Goal: Transaction & Acquisition: Book appointment/travel/reservation

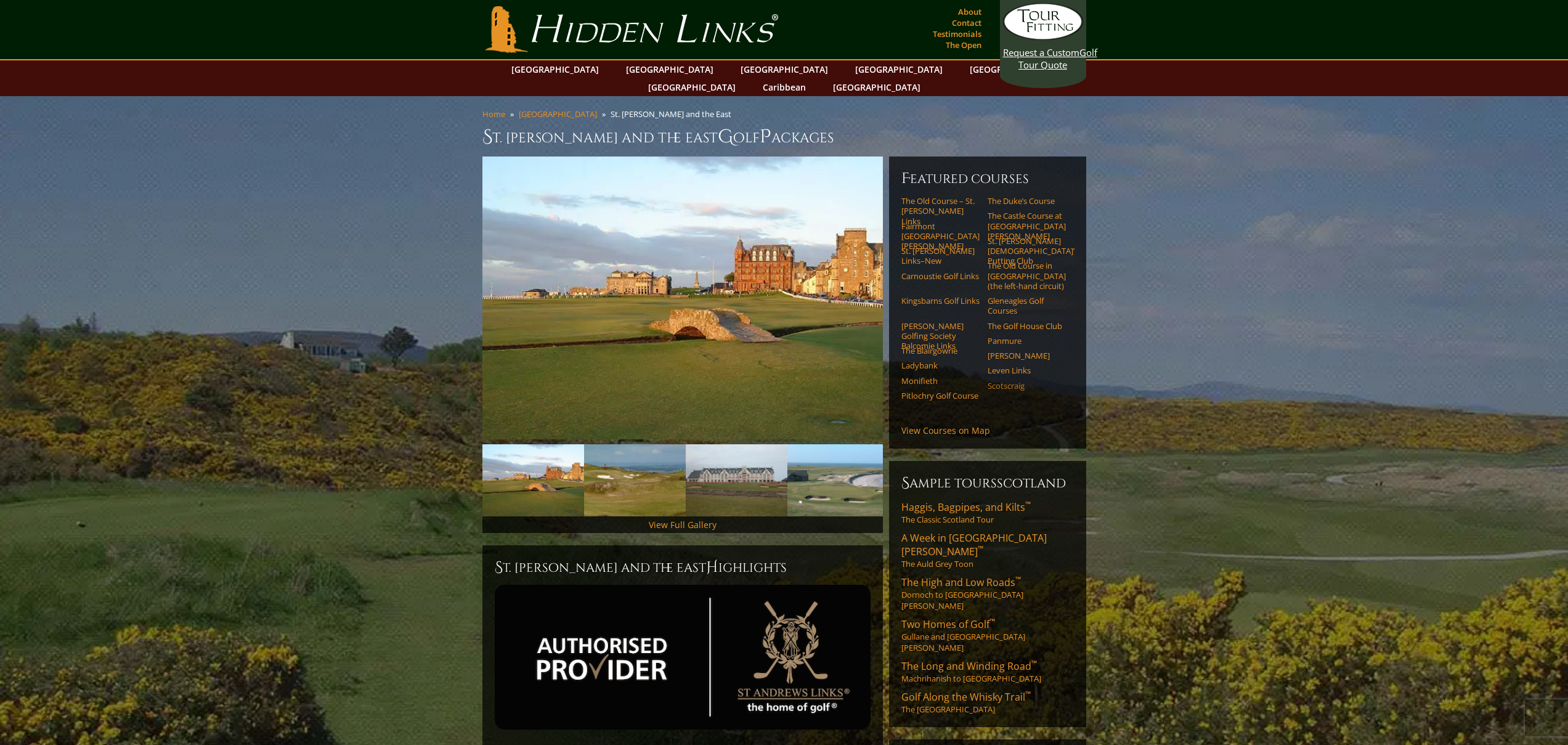
click at [1009, 381] on link "Scotscraig" at bounding box center [1027, 386] width 78 height 10
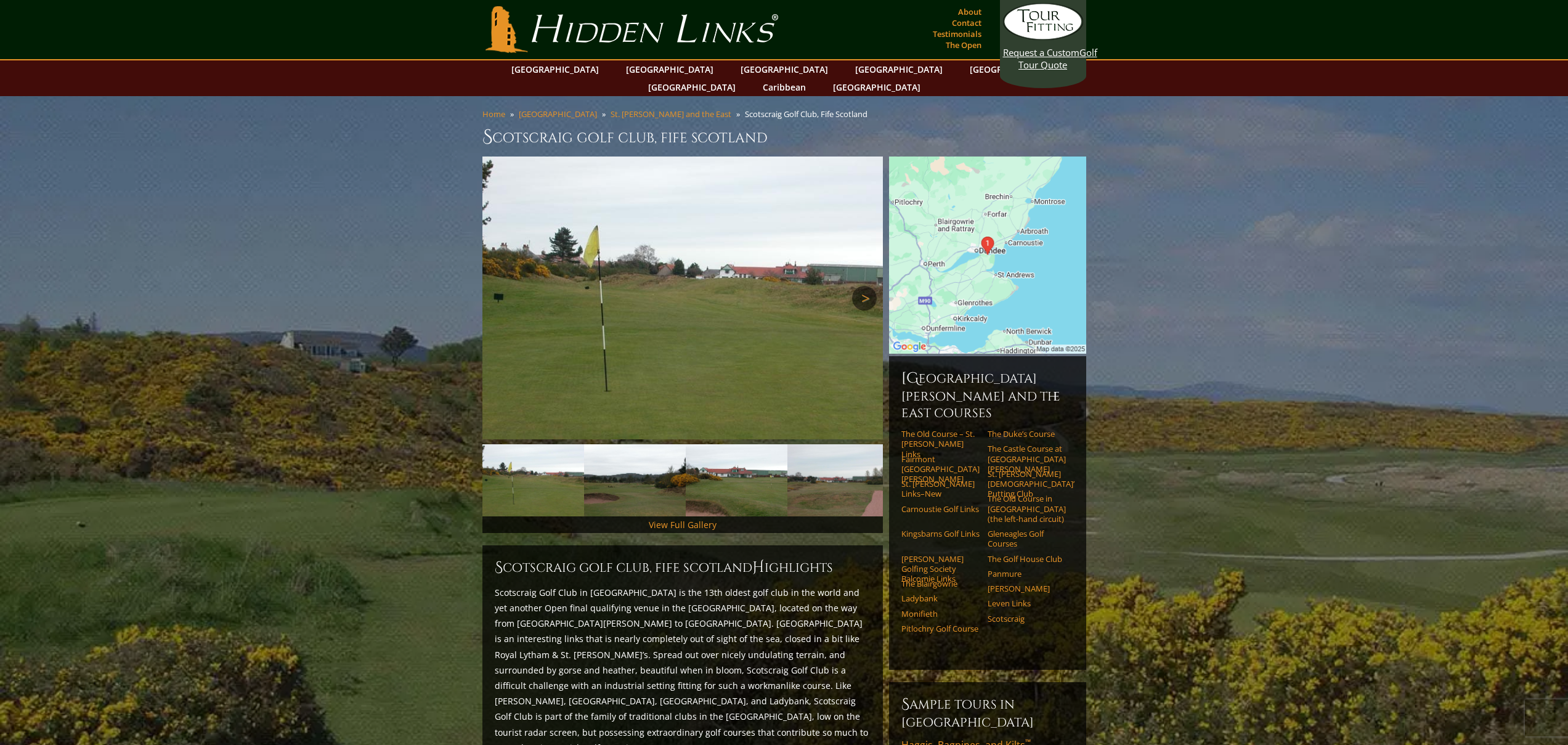
click at [866, 286] on link "Next" at bounding box center [864, 298] width 25 height 25
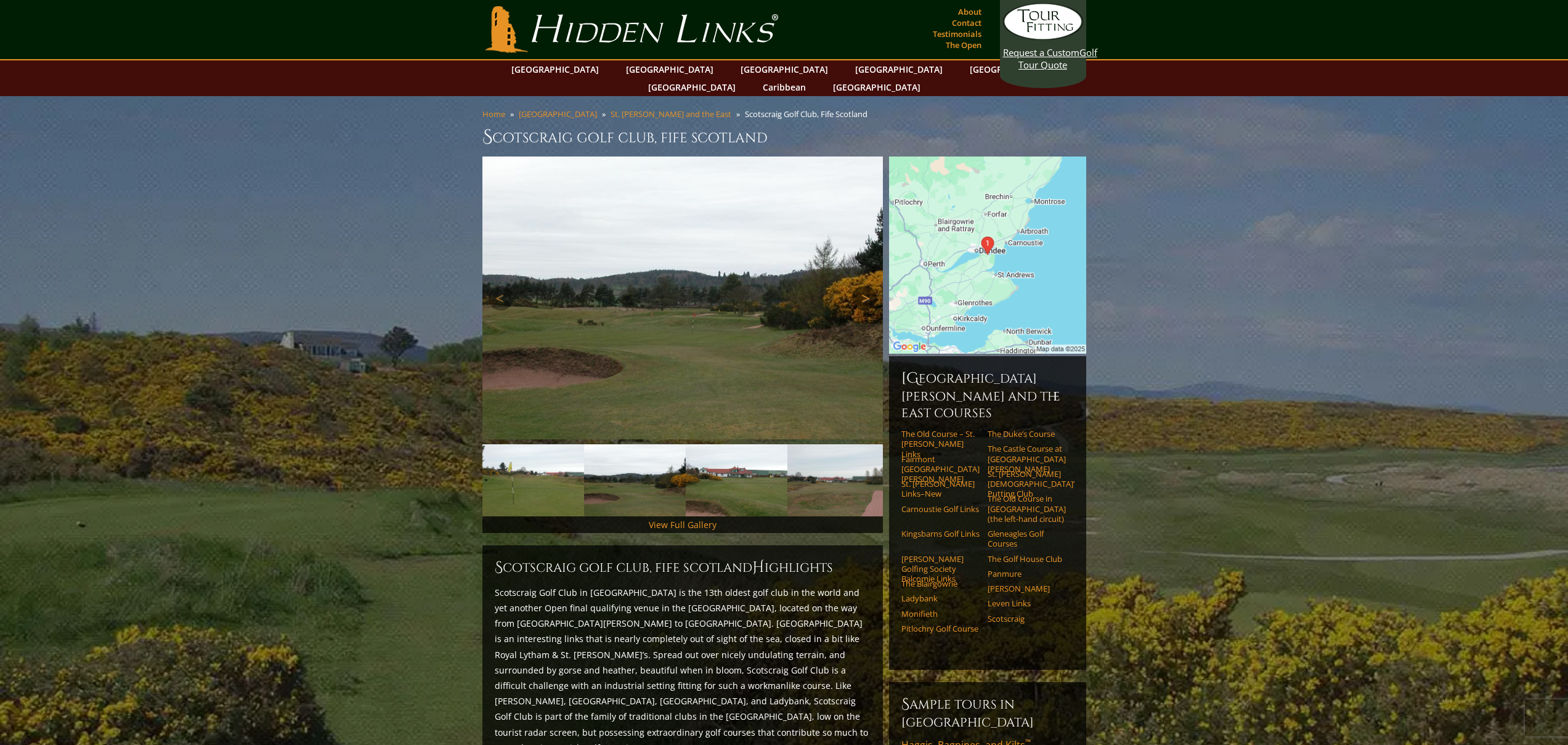
click at [866, 286] on link "Next" at bounding box center [864, 298] width 25 height 25
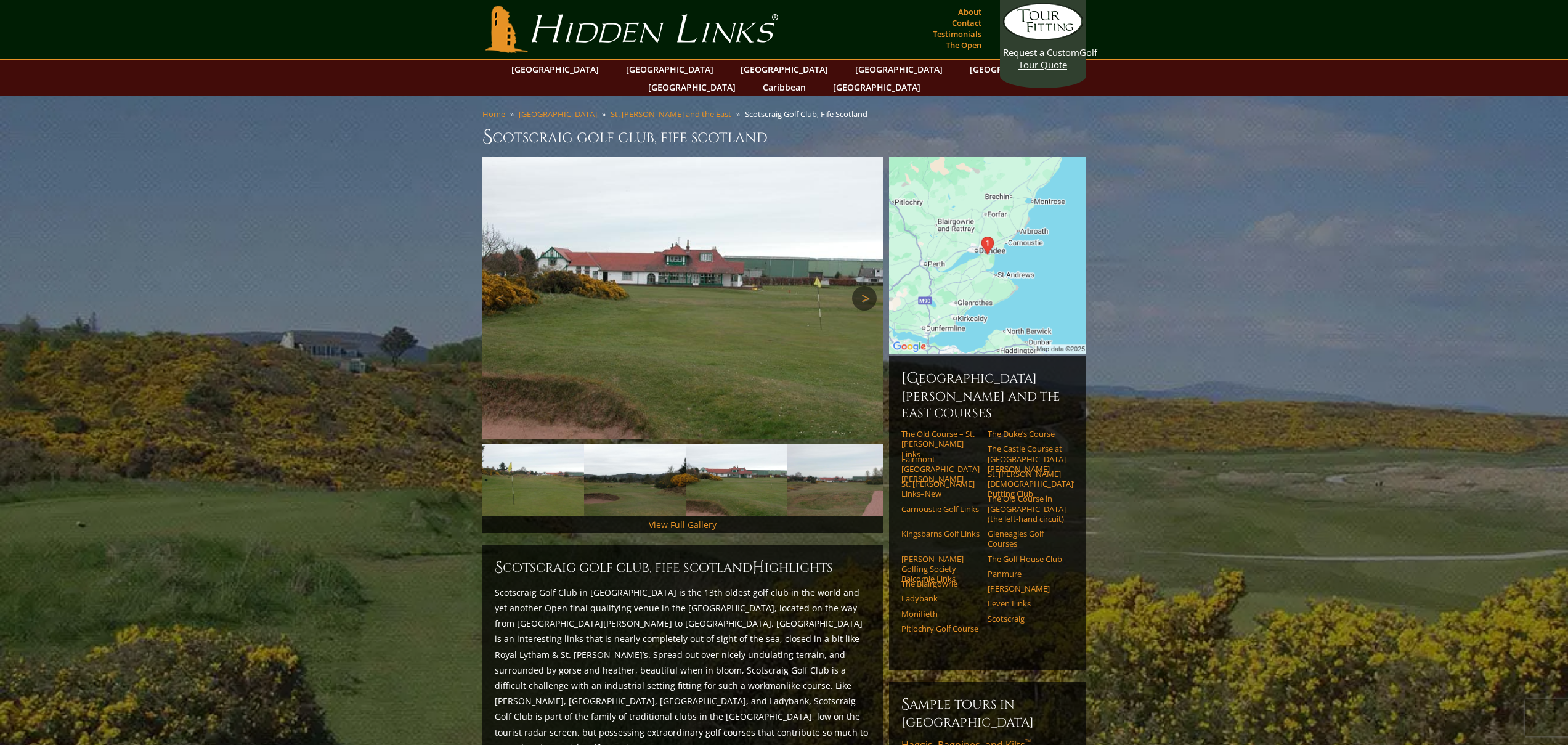
click at [866, 286] on link "Next" at bounding box center [864, 298] width 25 height 25
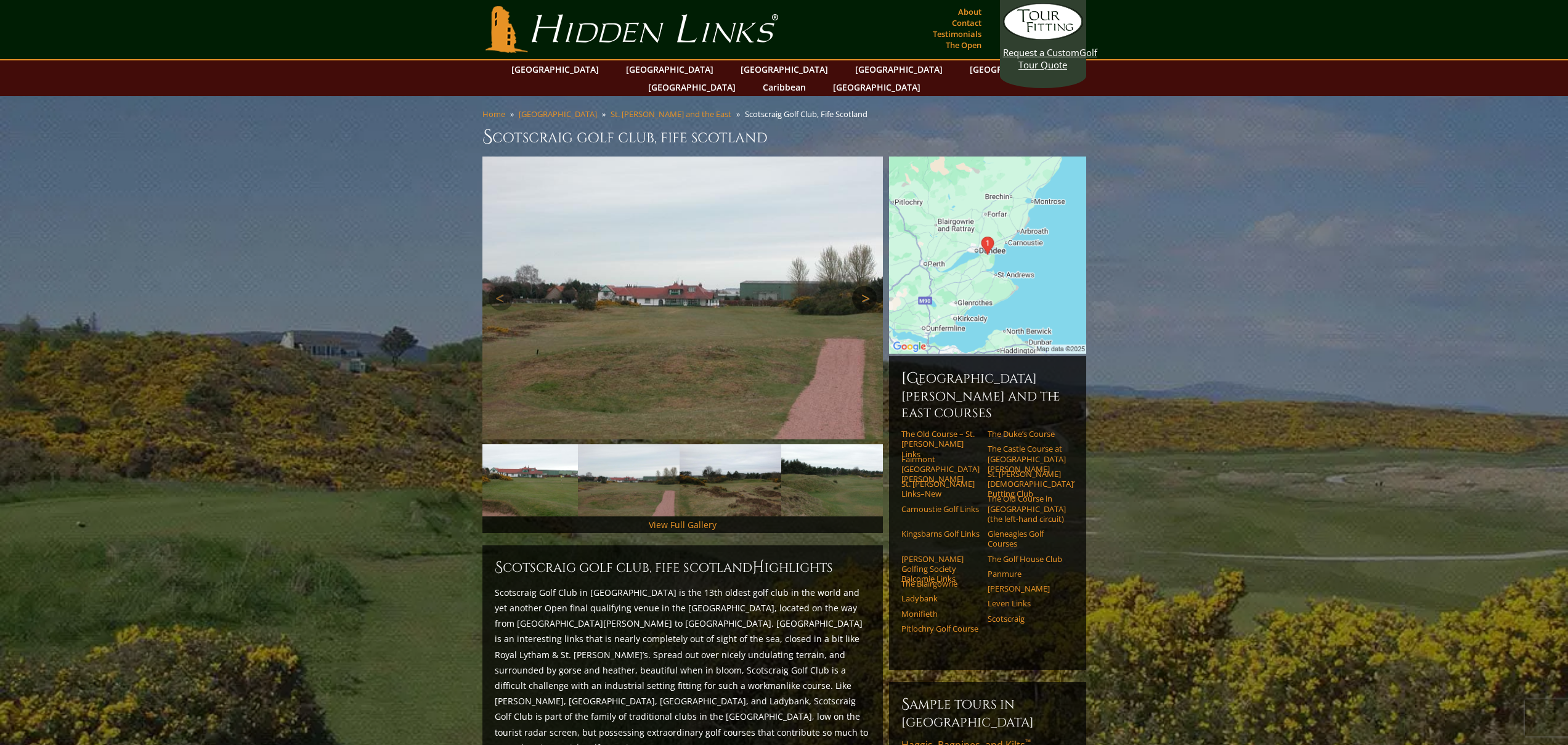
click at [866, 286] on link "Next" at bounding box center [864, 298] width 25 height 25
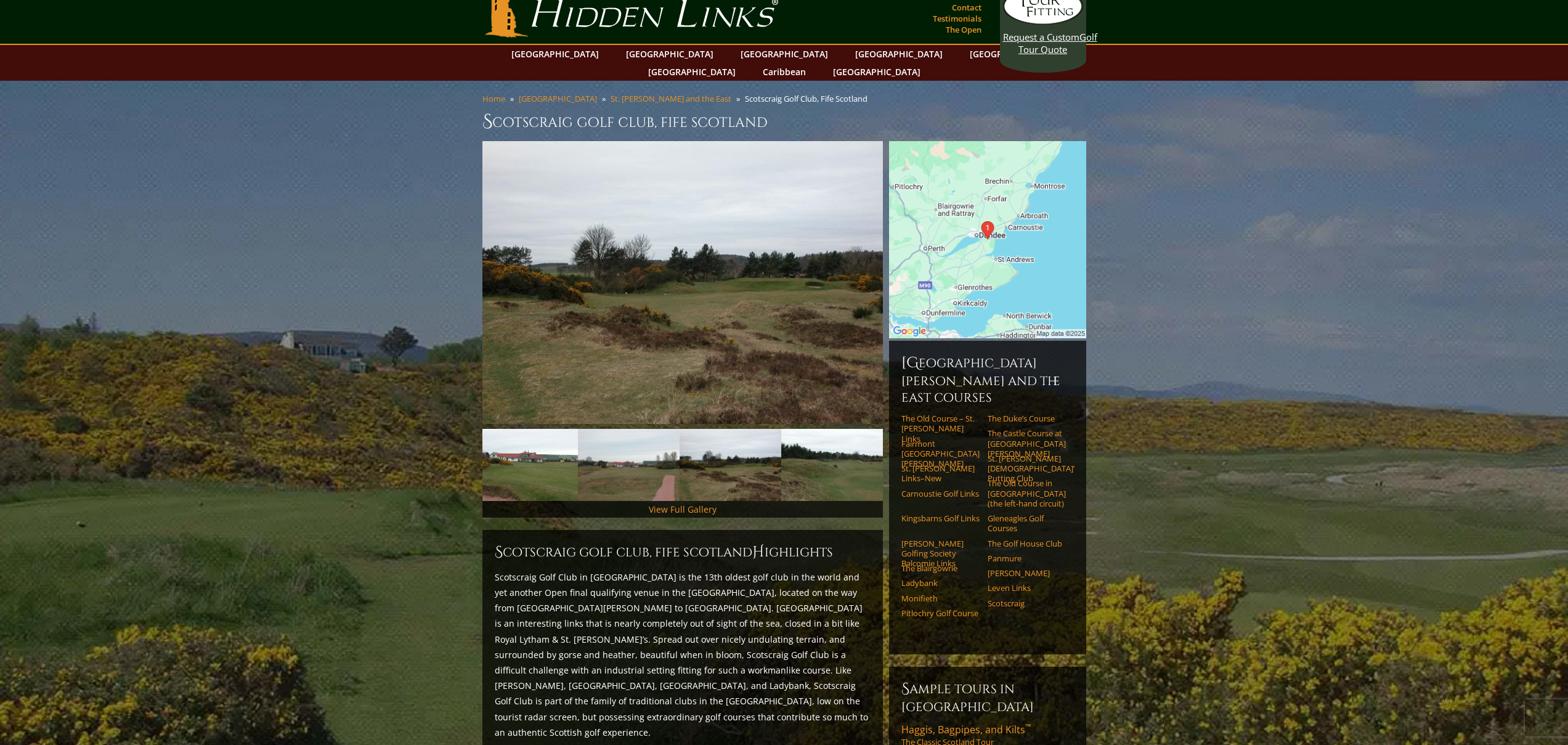
scroll to position [31, 0]
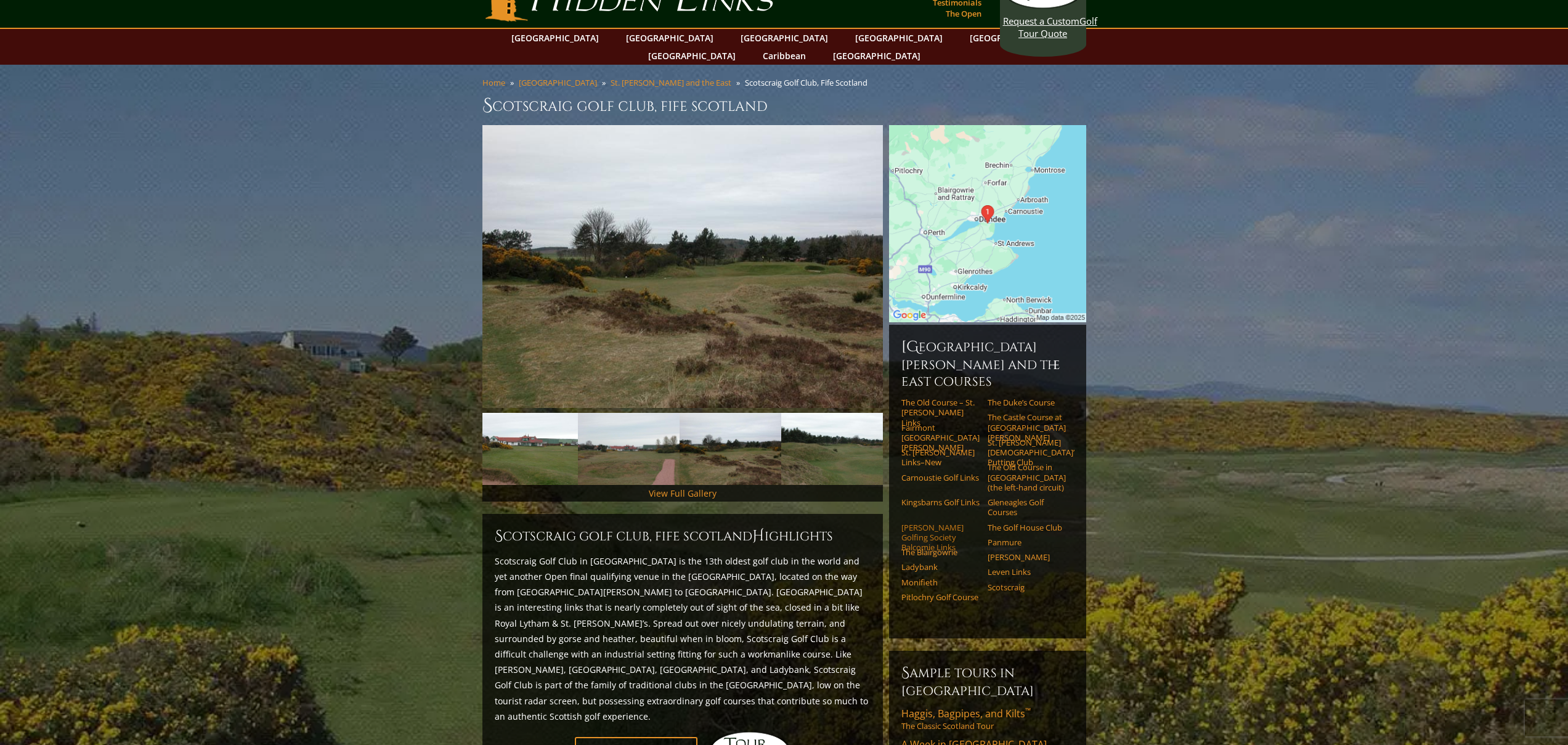
click at [940, 522] on link "[PERSON_NAME] Golfing Society Balcomie Links" at bounding box center [940, 538] width 78 height 30
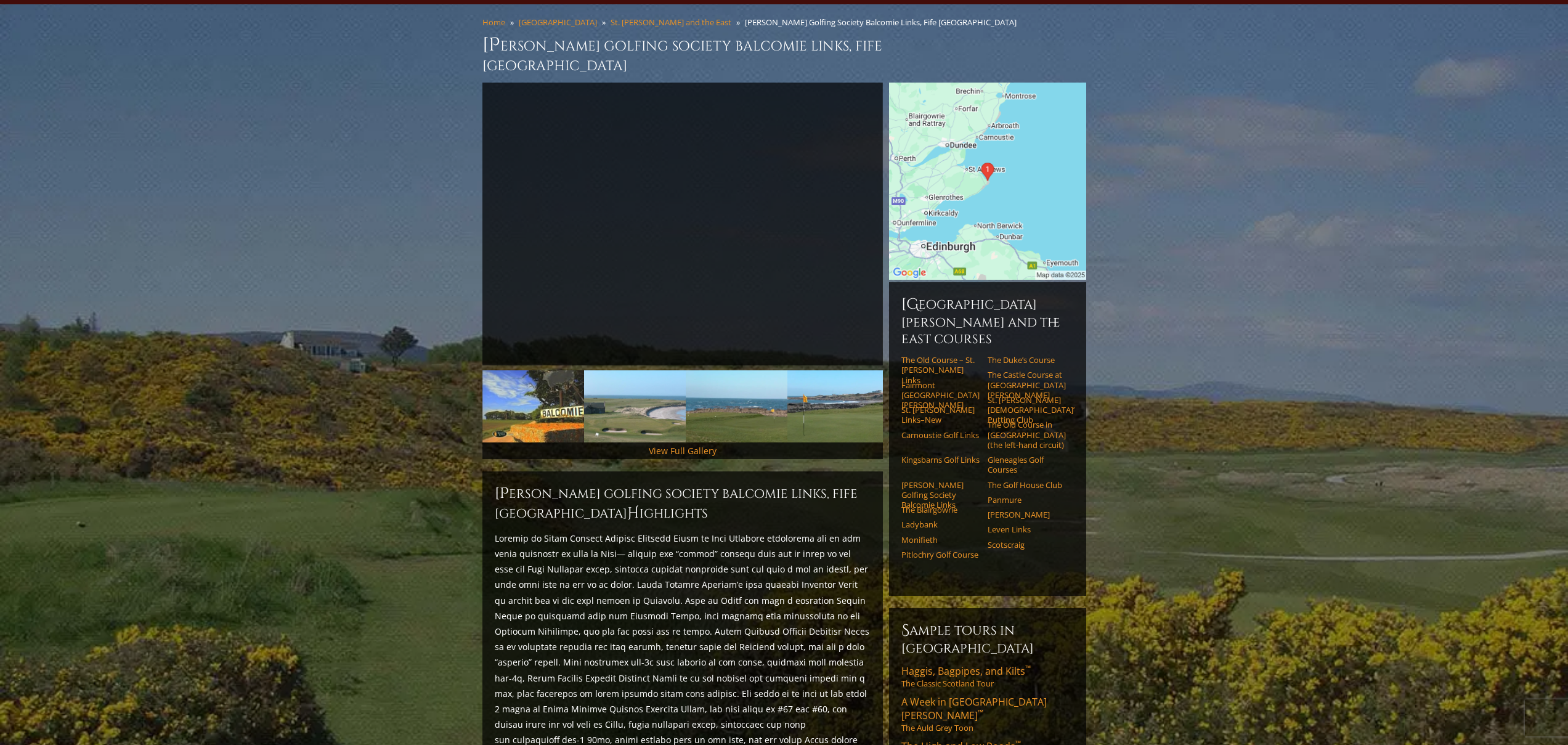
scroll to position [100, 0]
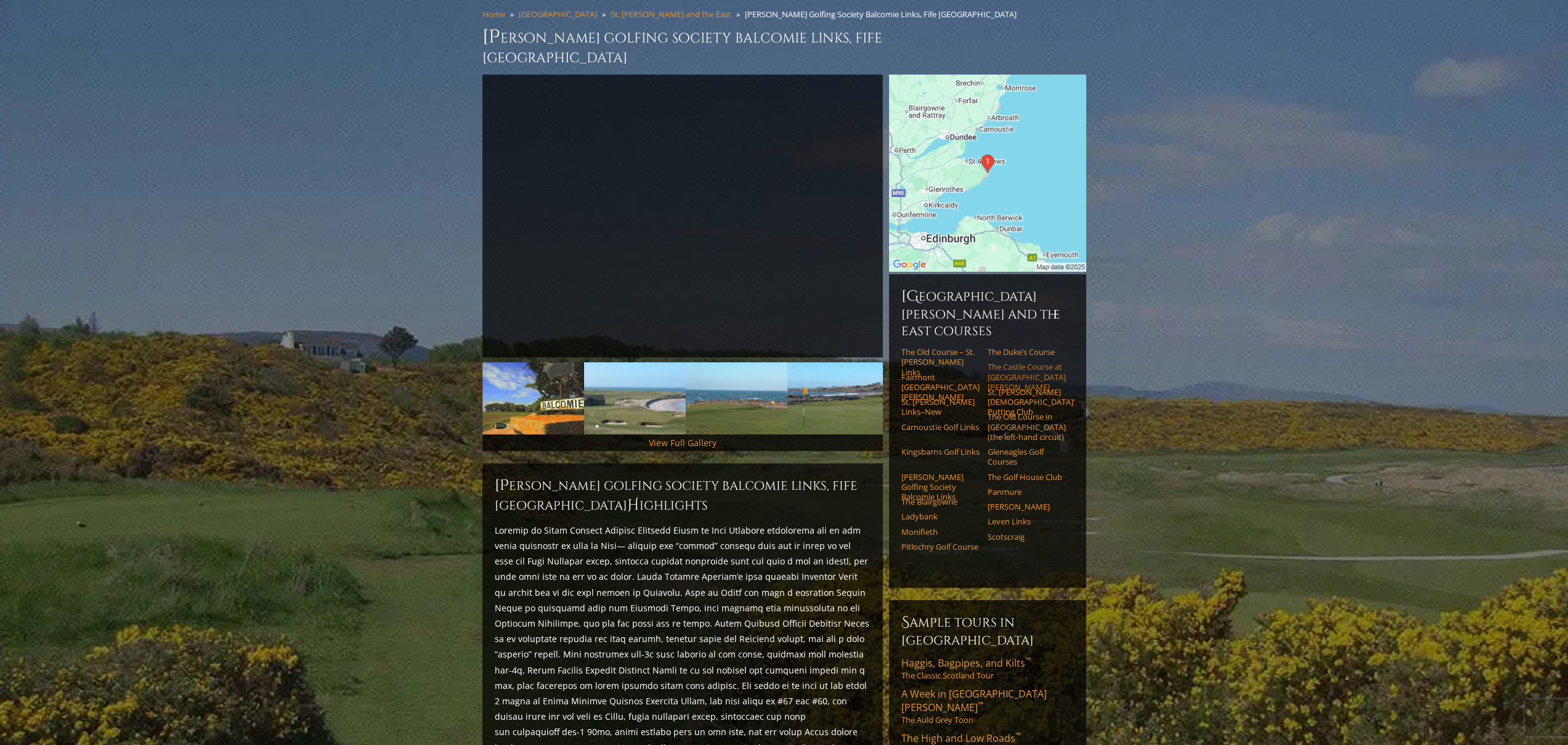
click at [1014, 361] on link "The Castle Course at [GEOGRAPHIC_DATA][PERSON_NAME]" at bounding box center [1027, 376] width 78 height 30
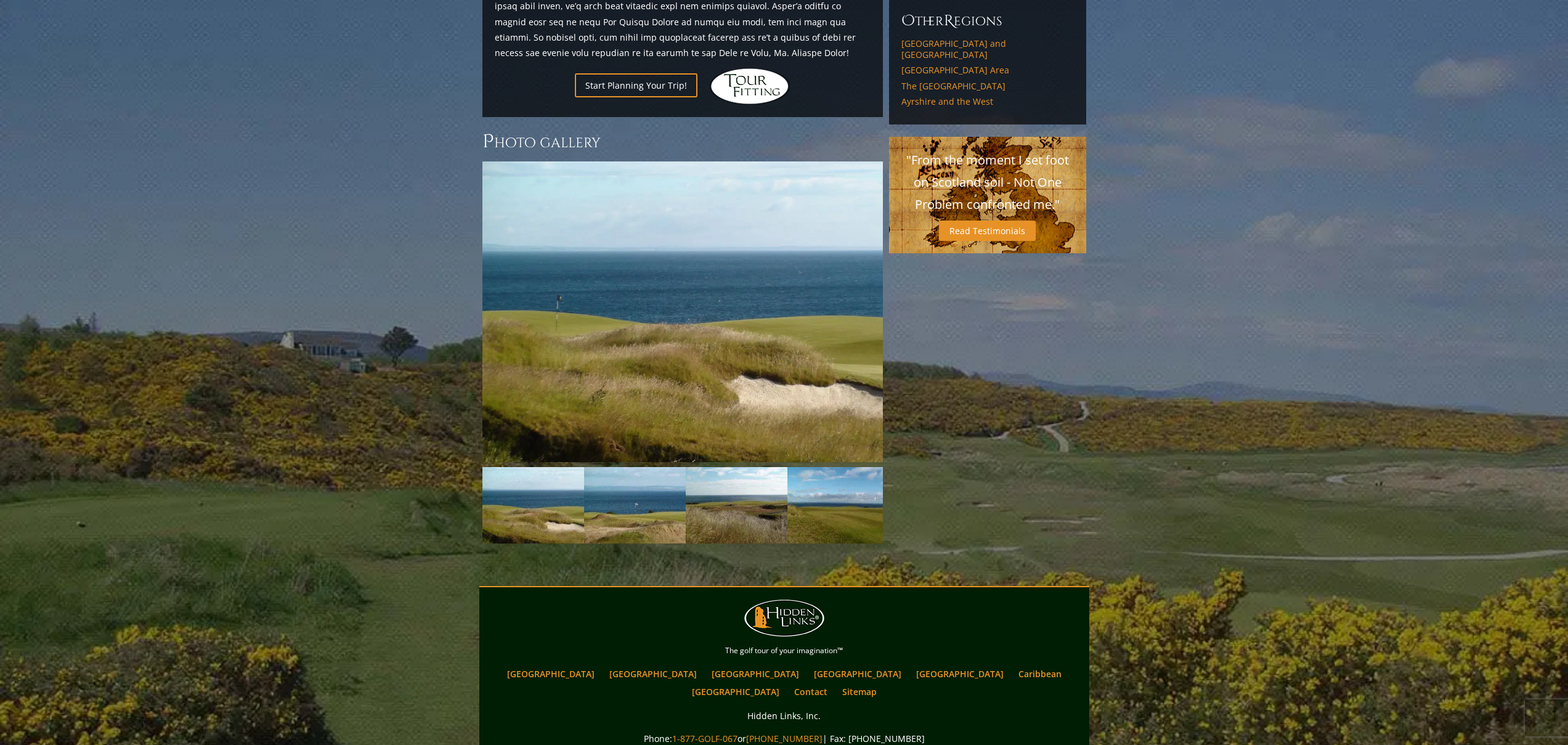
scroll to position [1032, 0]
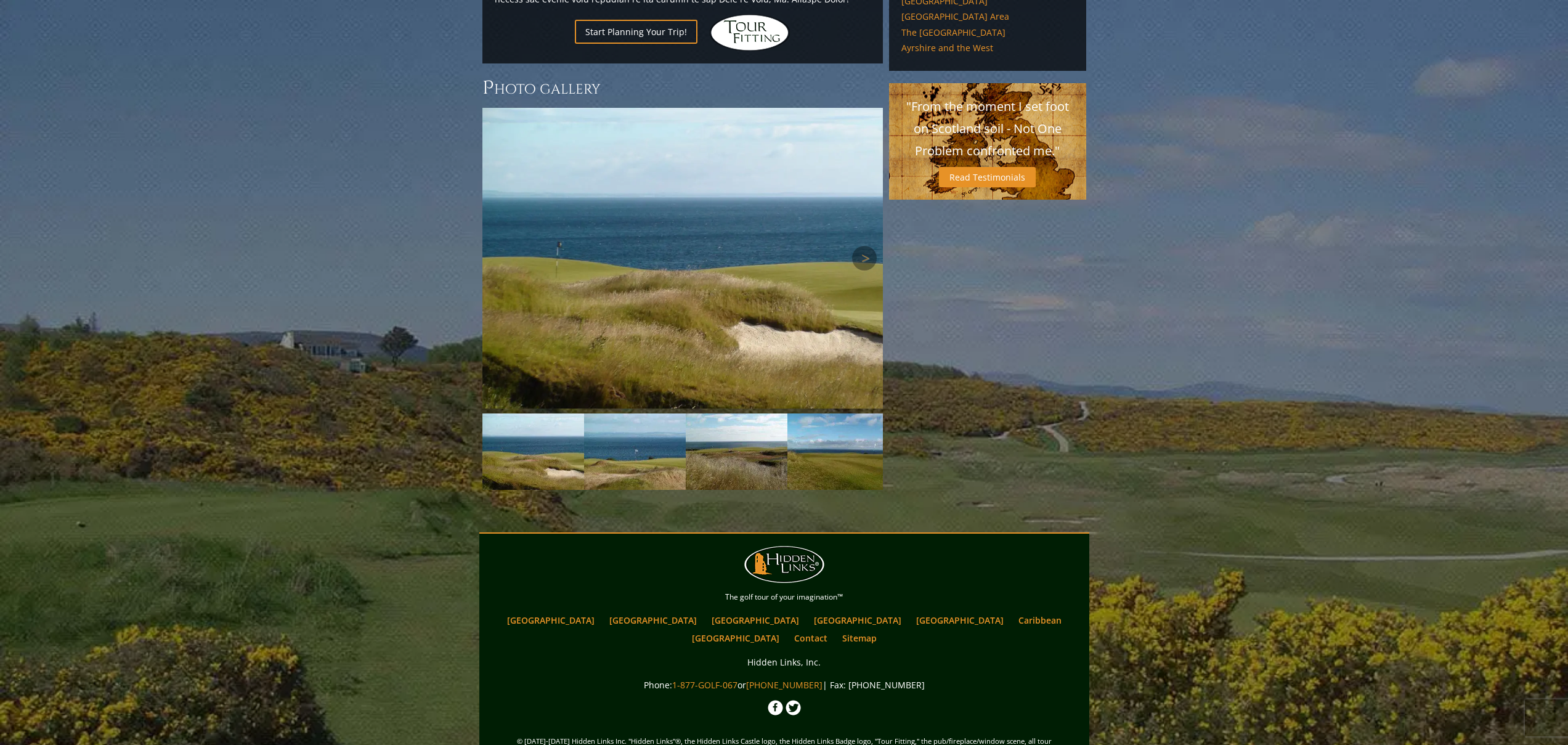
click at [712, 171] on img at bounding box center [683, 258] width 401 height 300
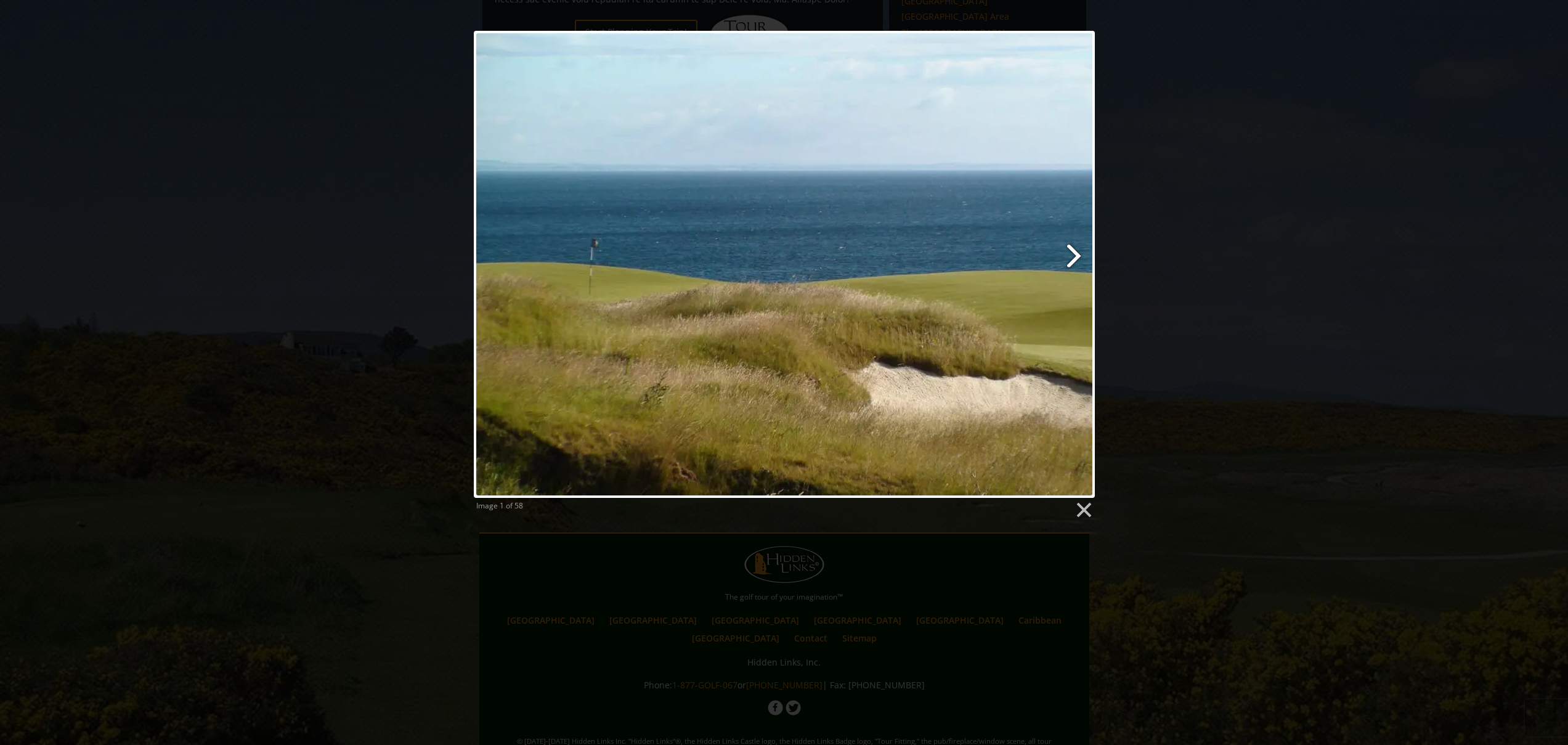
click at [1069, 252] on link at bounding box center [895, 264] width 398 height 467
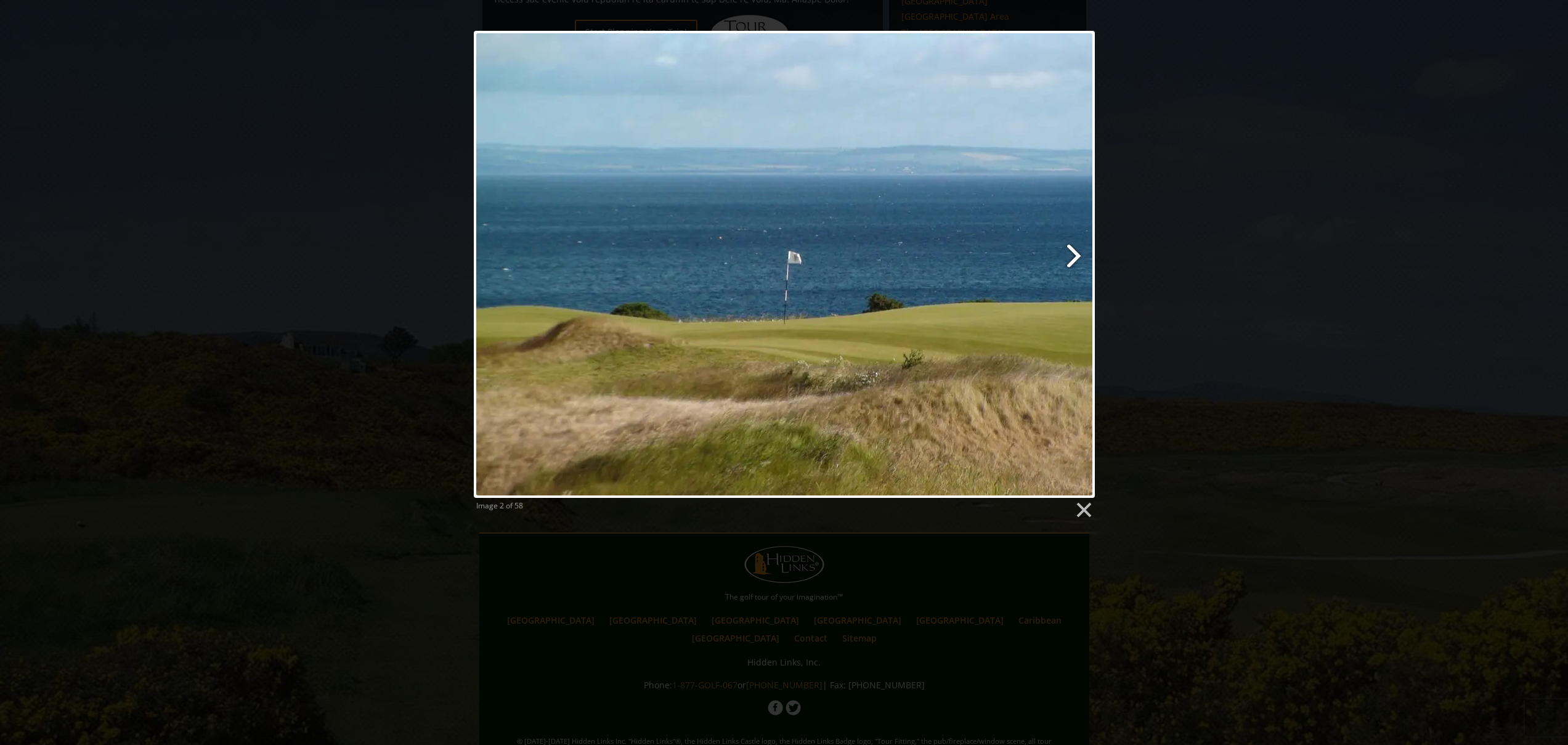
click at [1069, 252] on link at bounding box center [895, 264] width 398 height 467
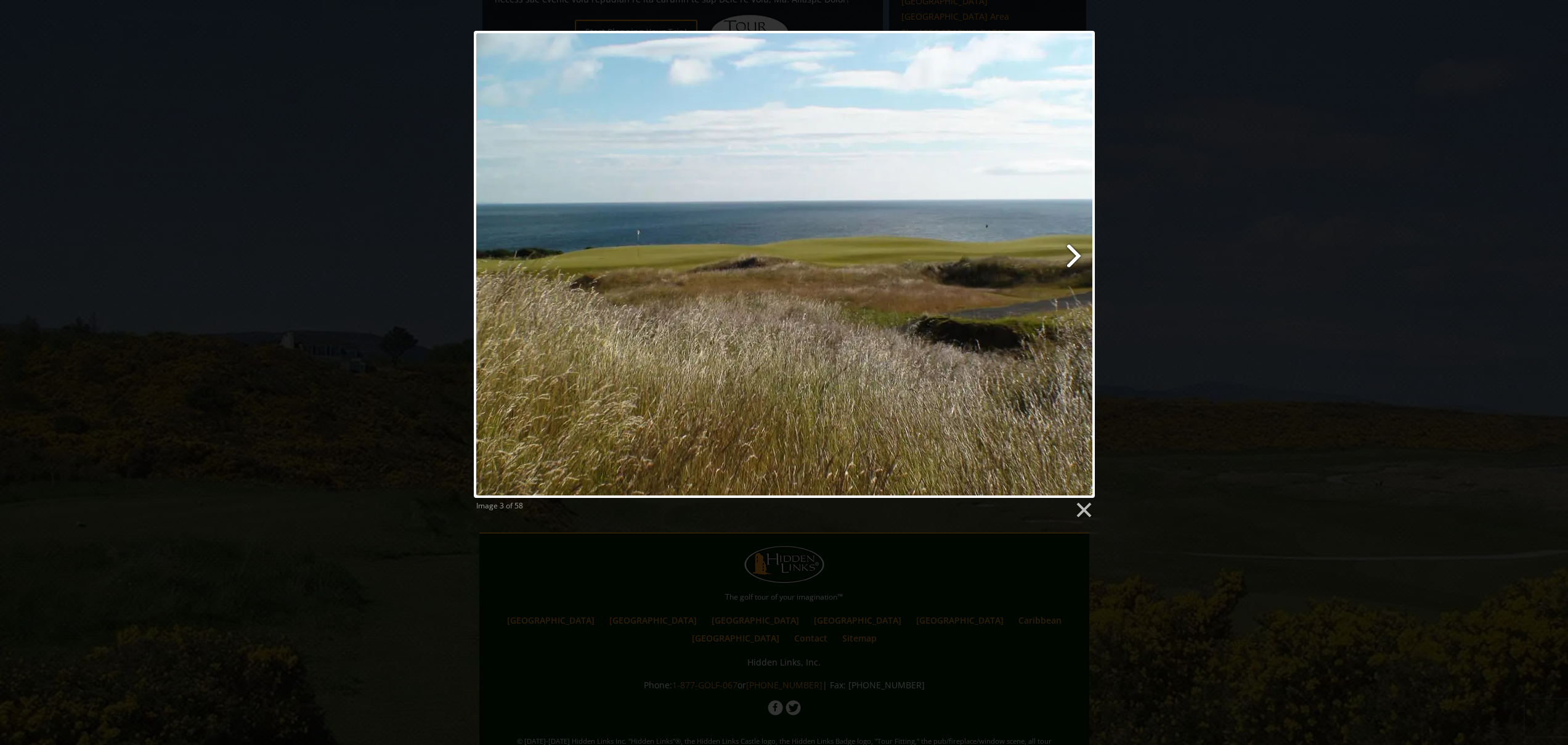
click at [1069, 252] on link at bounding box center [895, 264] width 398 height 467
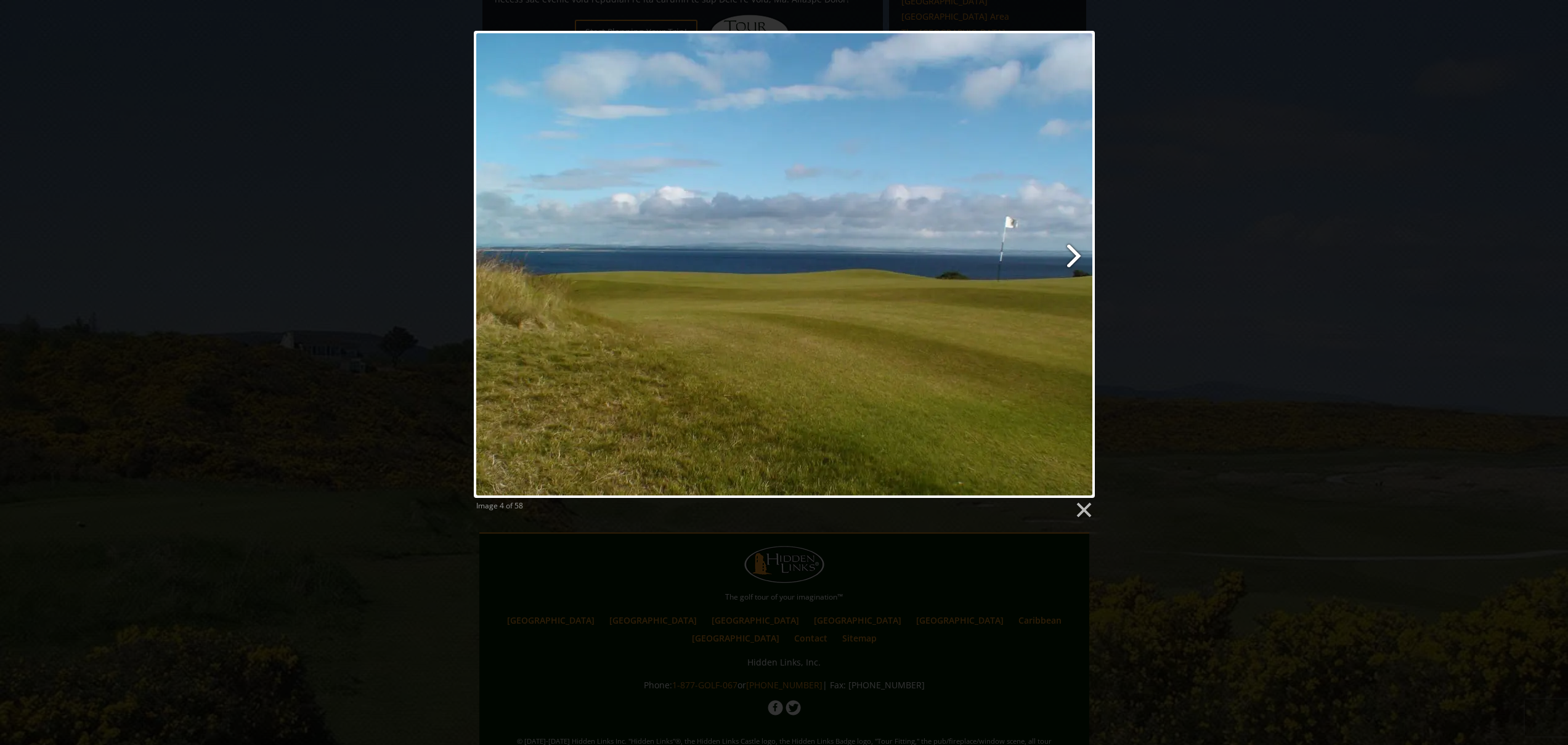
click at [1069, 252] on link at bounding box center [895, 264] width 398 height 467
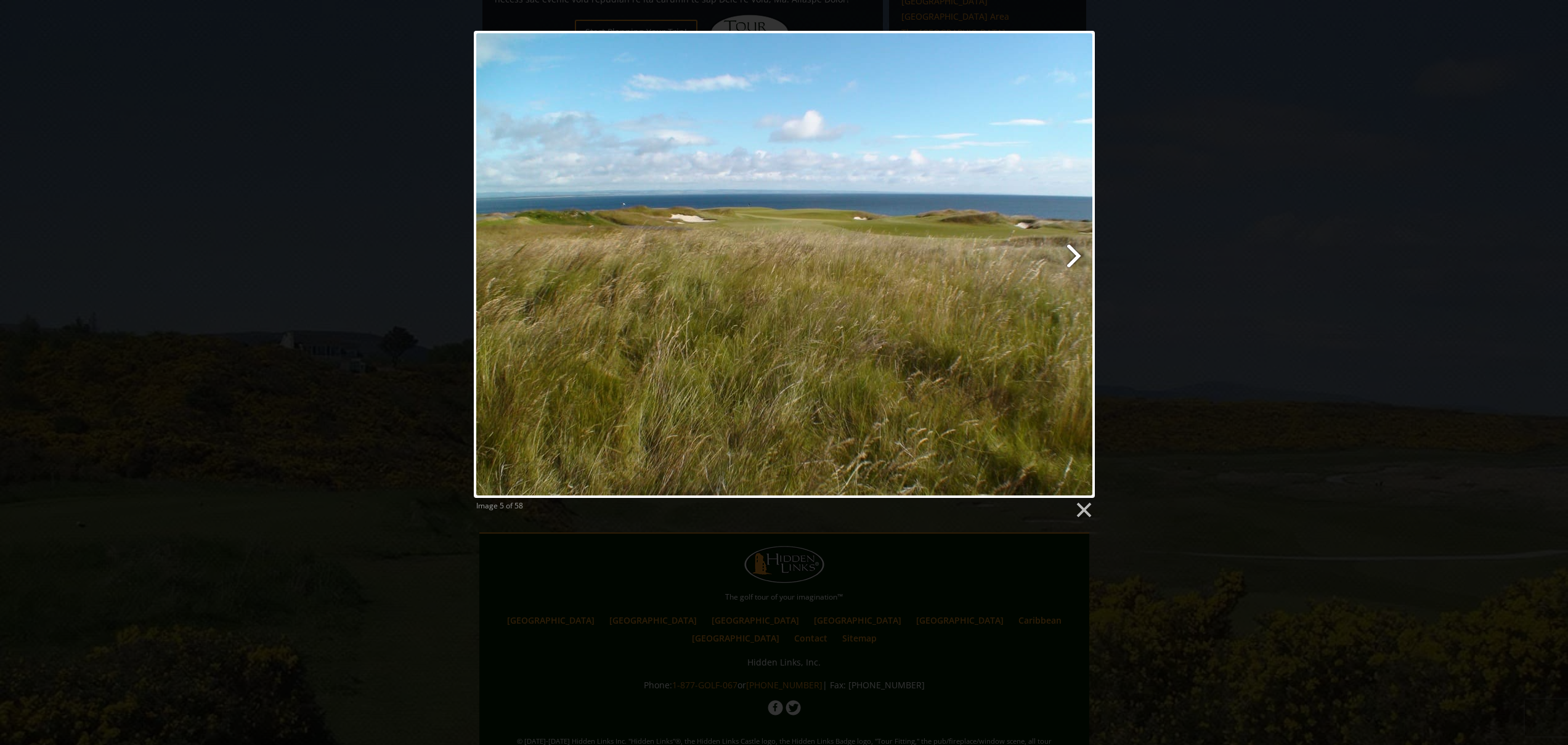
click at [1069, 252] on link at bounding box center [895, 264] width 398 height 467
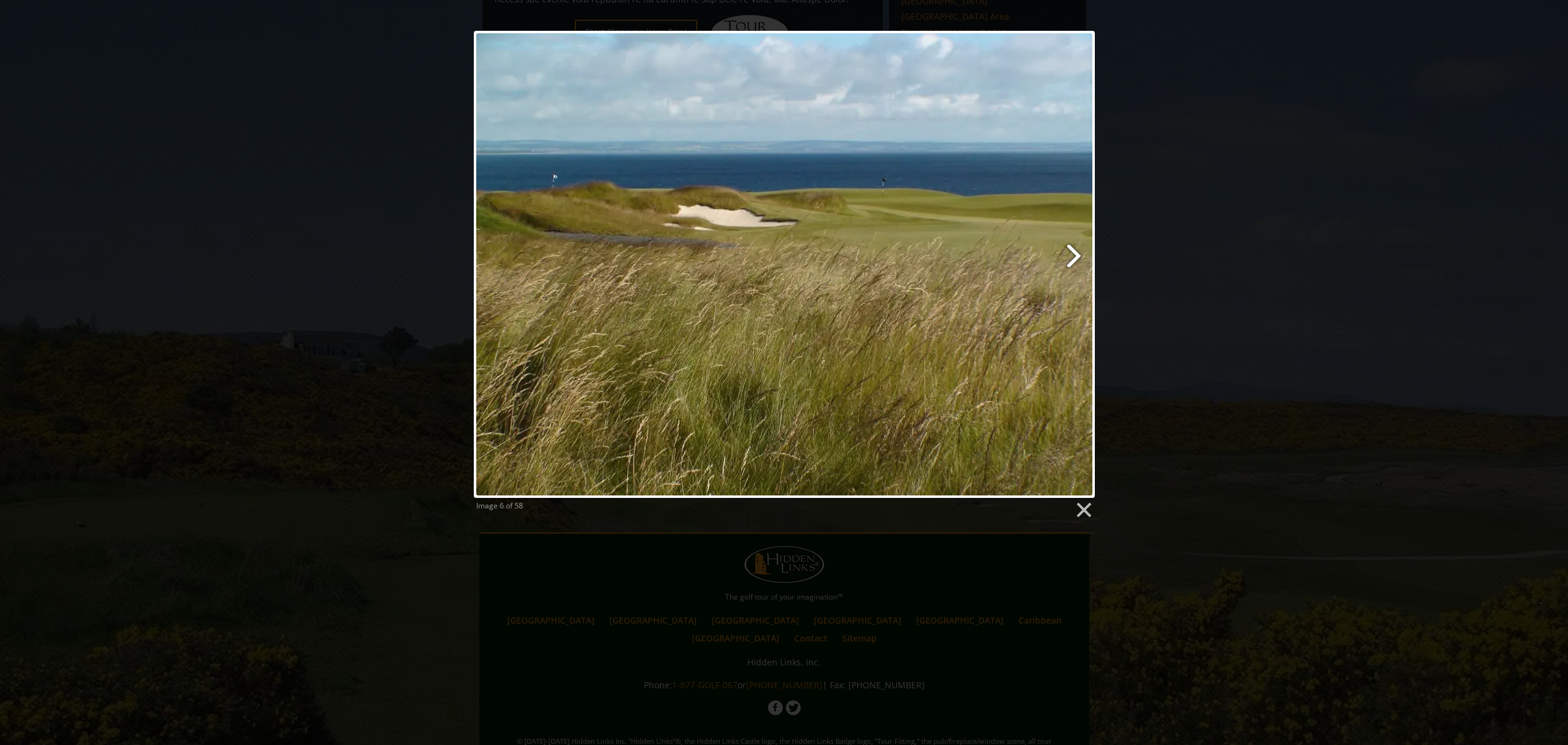
click at [1069, 252] on link at bounding box center [895, 264] width 398 height 467
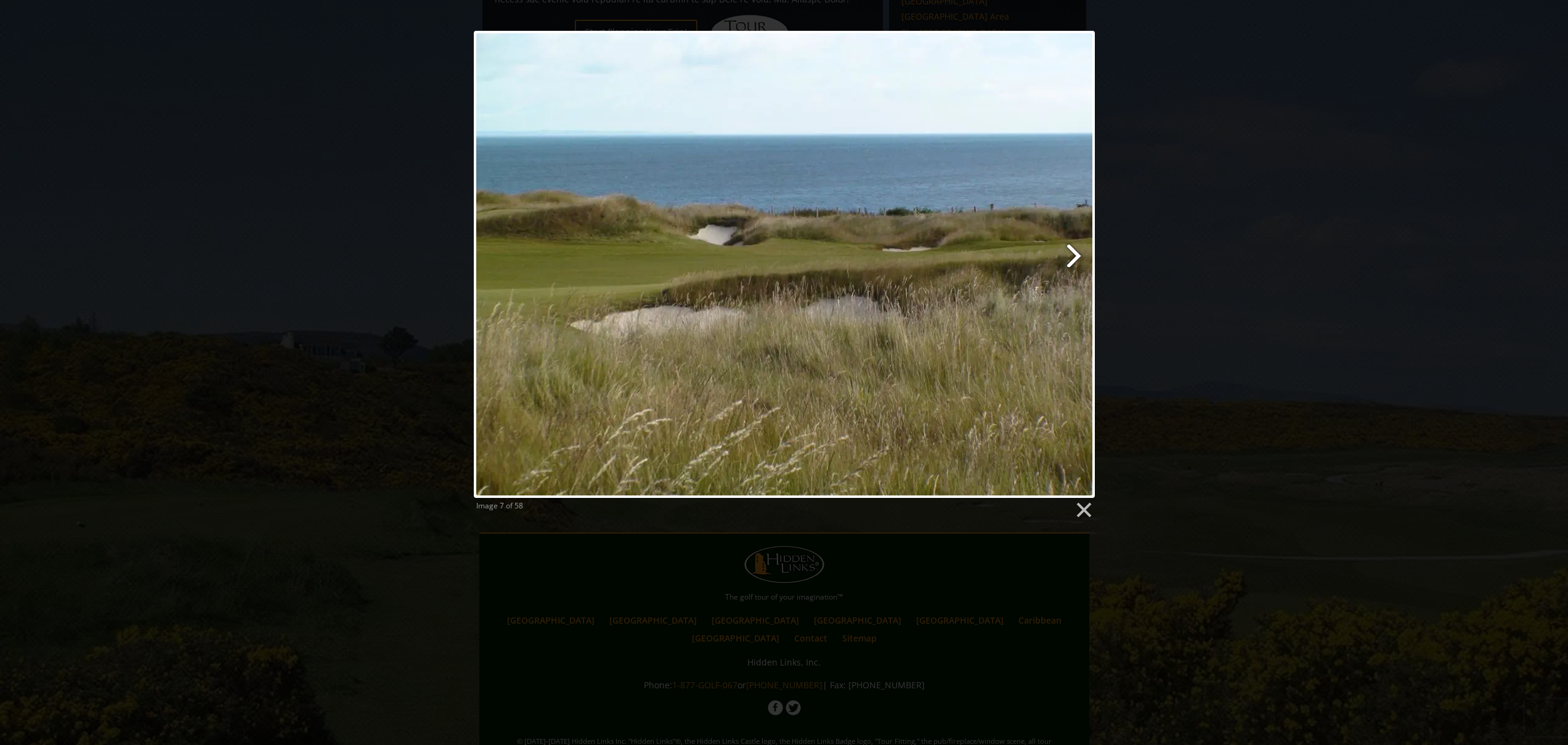
click at [1069, 252] on link at bounding box center [895, 264] width 398 height 467
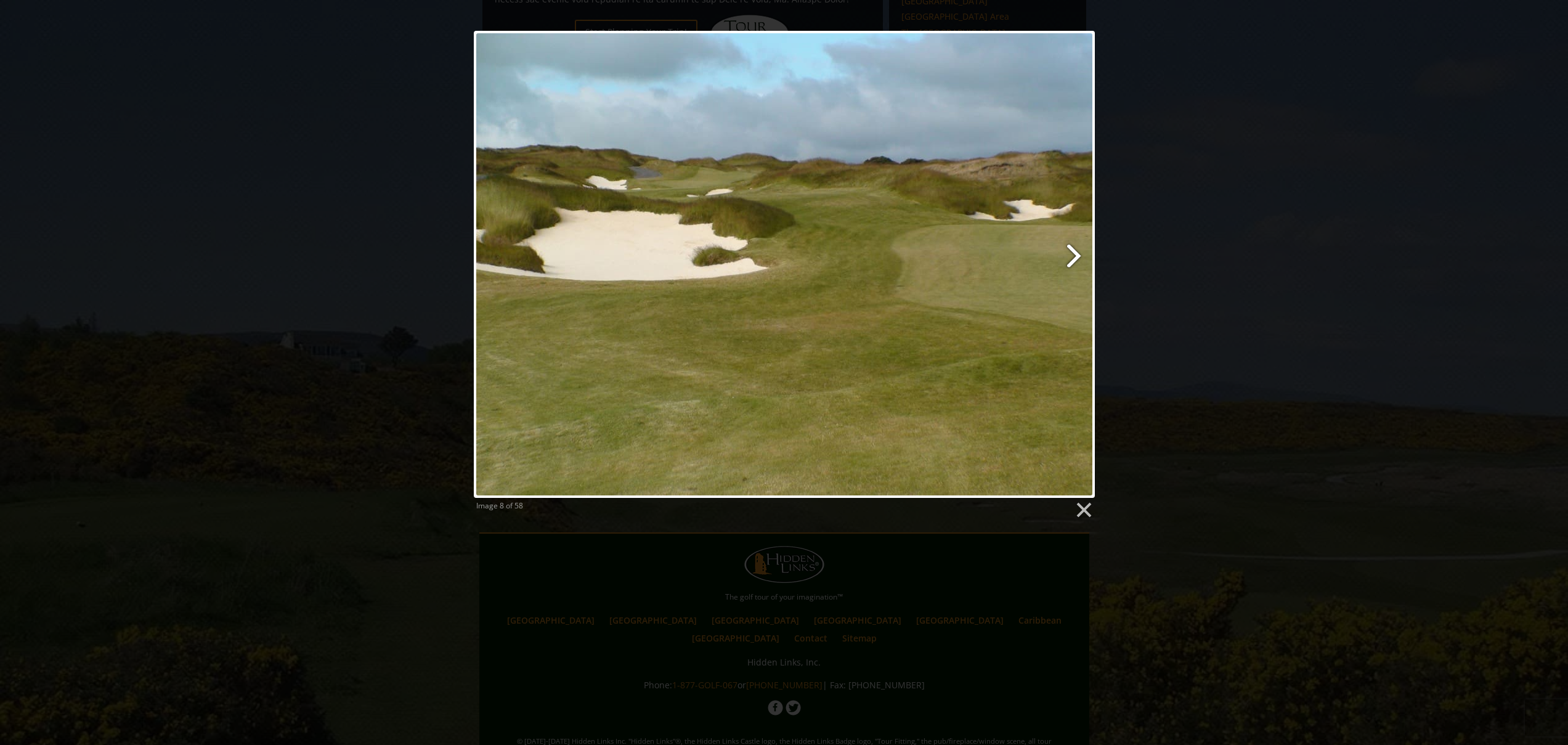
click at [1069, 252] on link at bounding box center [895, 264] width 398 height 467
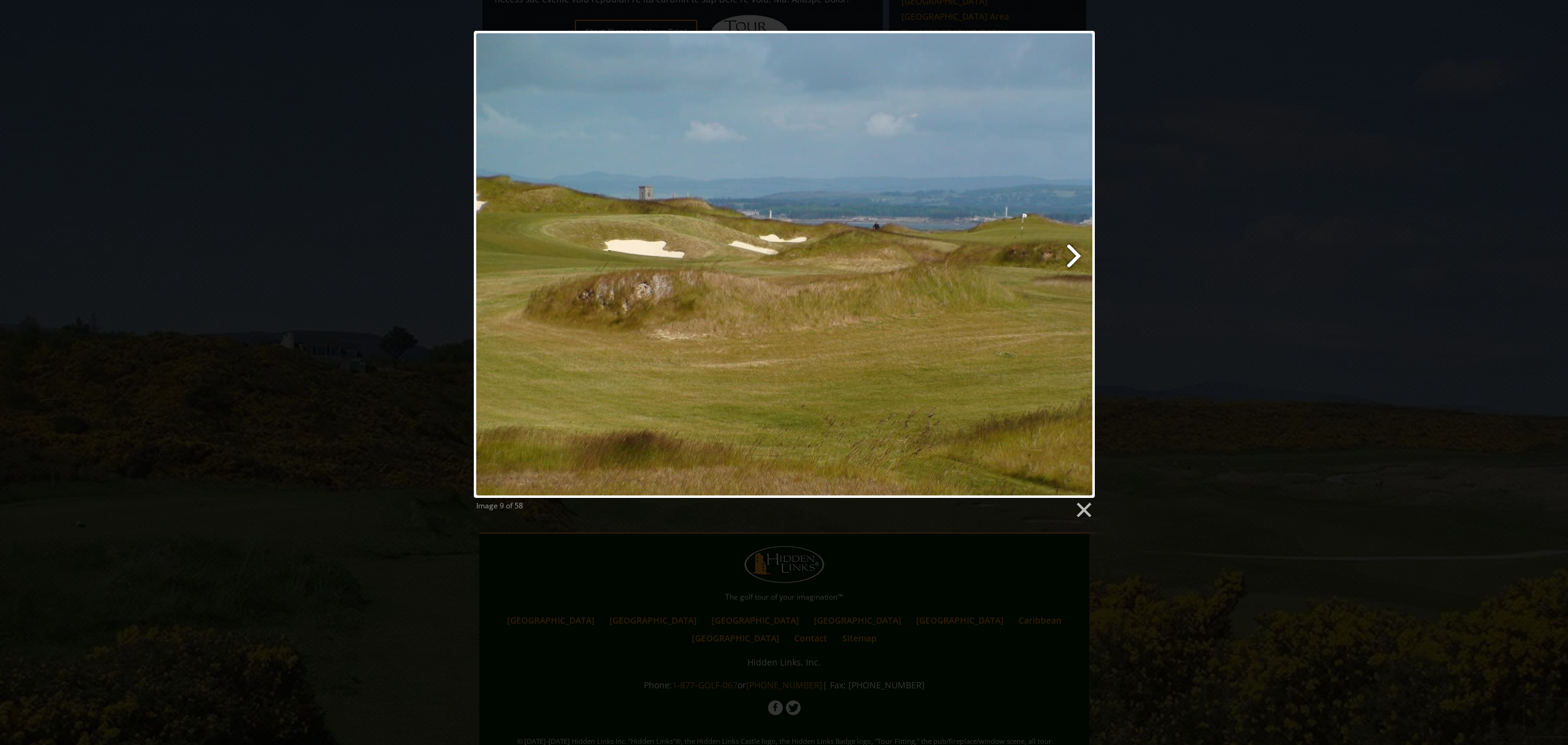
click at [1069, 252] on link at bounding box center [895, 264] width 398 height 467
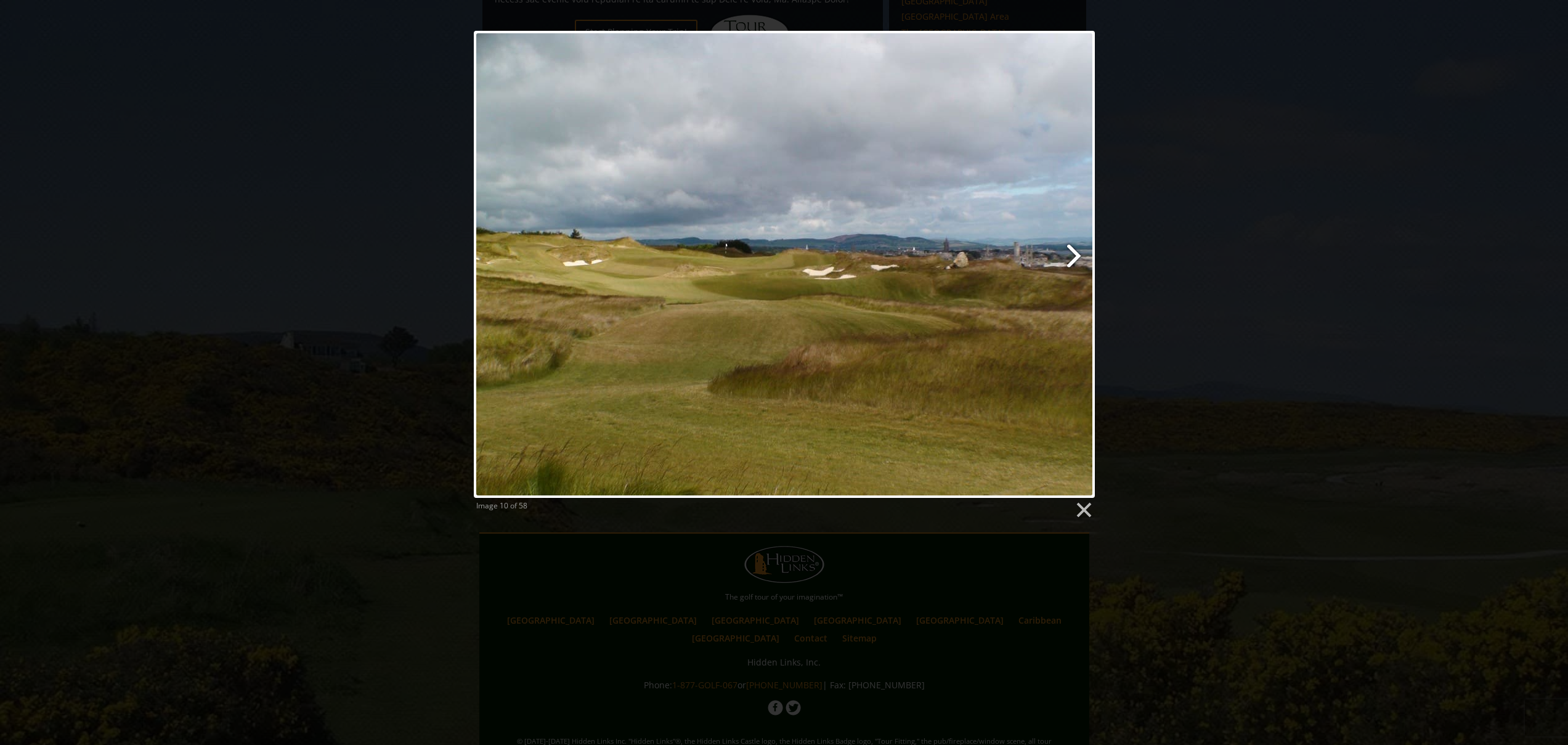
click at [1069, 252] on link at bounding box center [895, 264] width 398 height 467
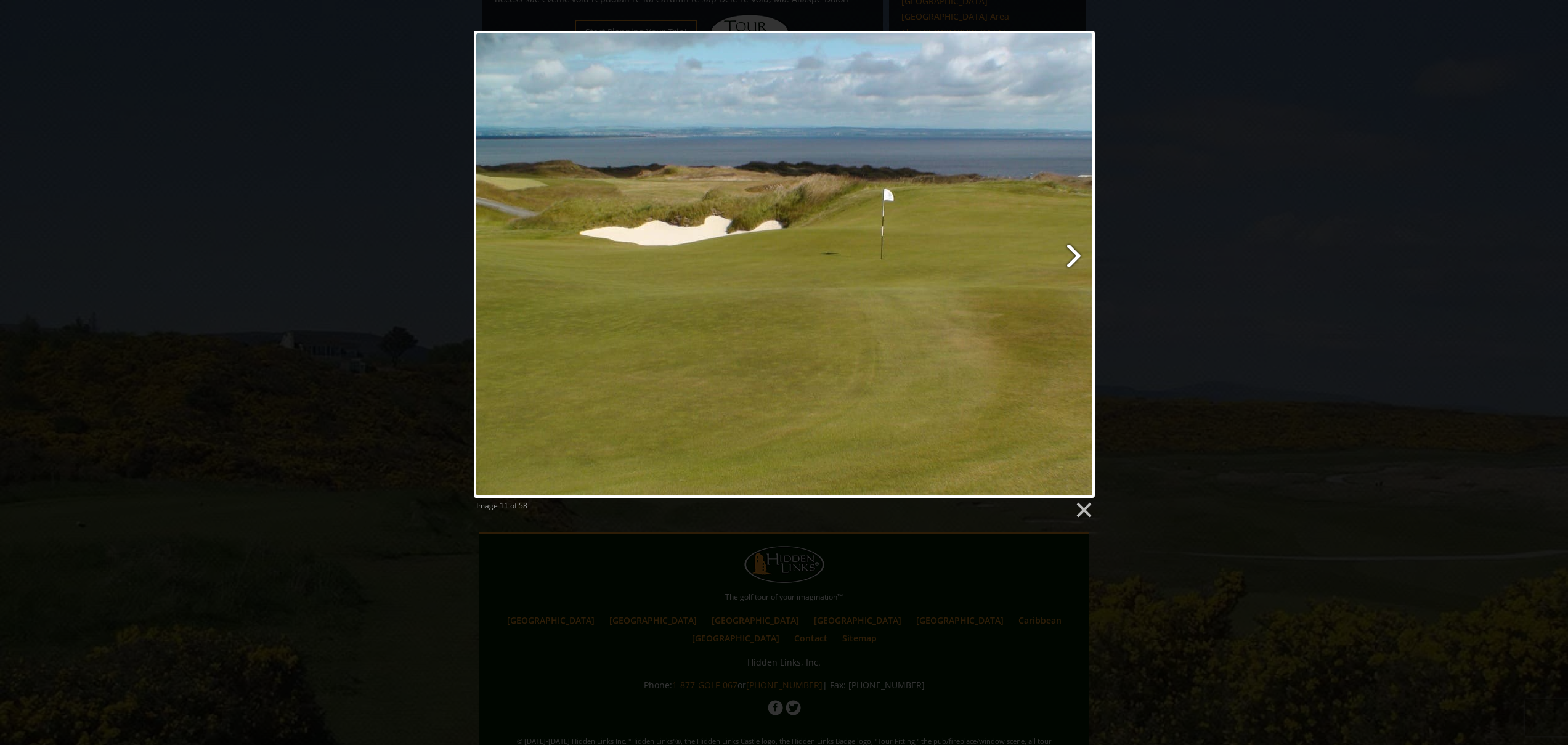
click at [1069, 252] on link at bounding box center [895, 264] width 398 height 467
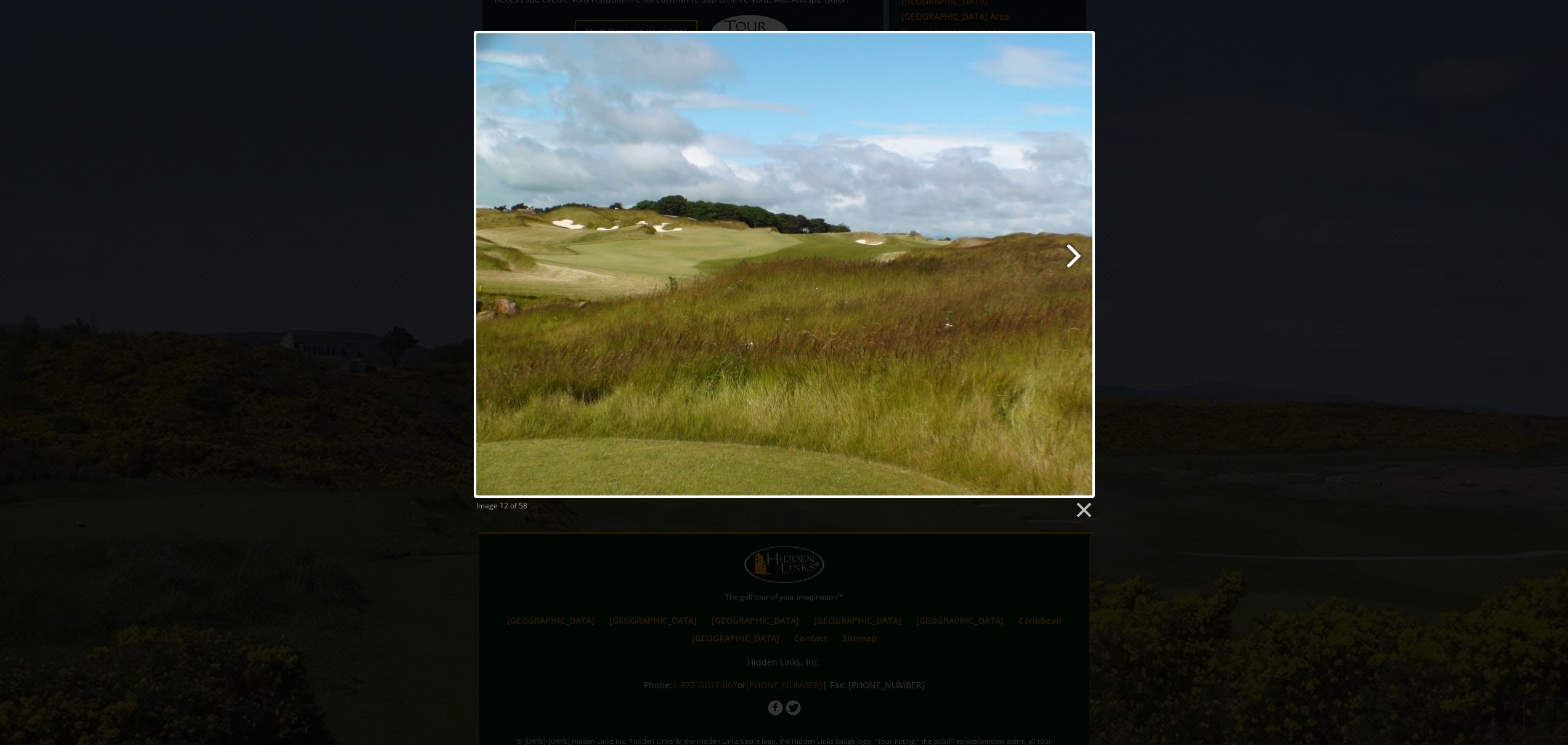
click at [1069, 252] on link at bounding box center [895, 264] width 398 height 467
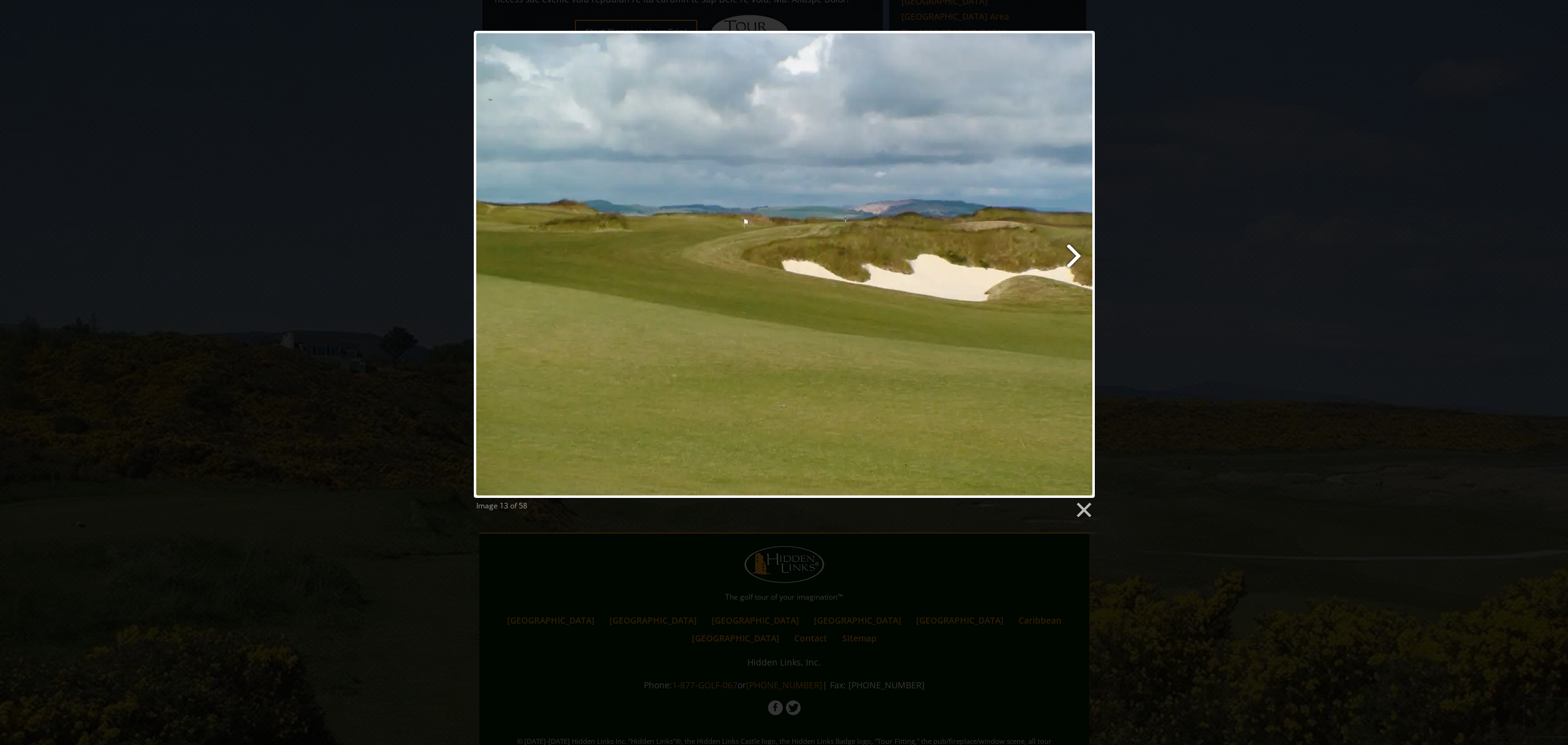
click at [1069, 252] on link at bounding box center [895, 264] width 398 height 467
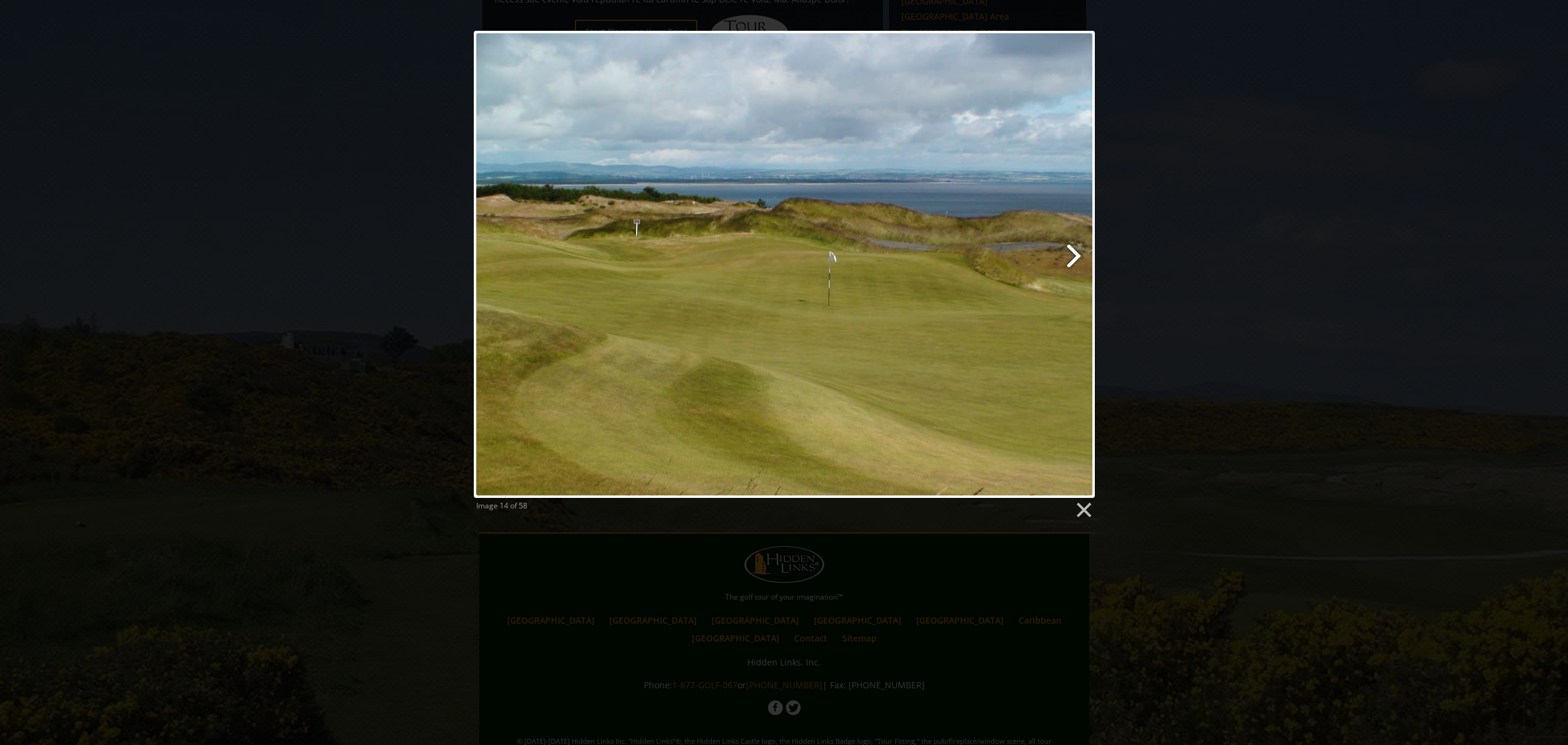
click at [1069, 252] on link at bounding box center [895, 264] width 398 height 467
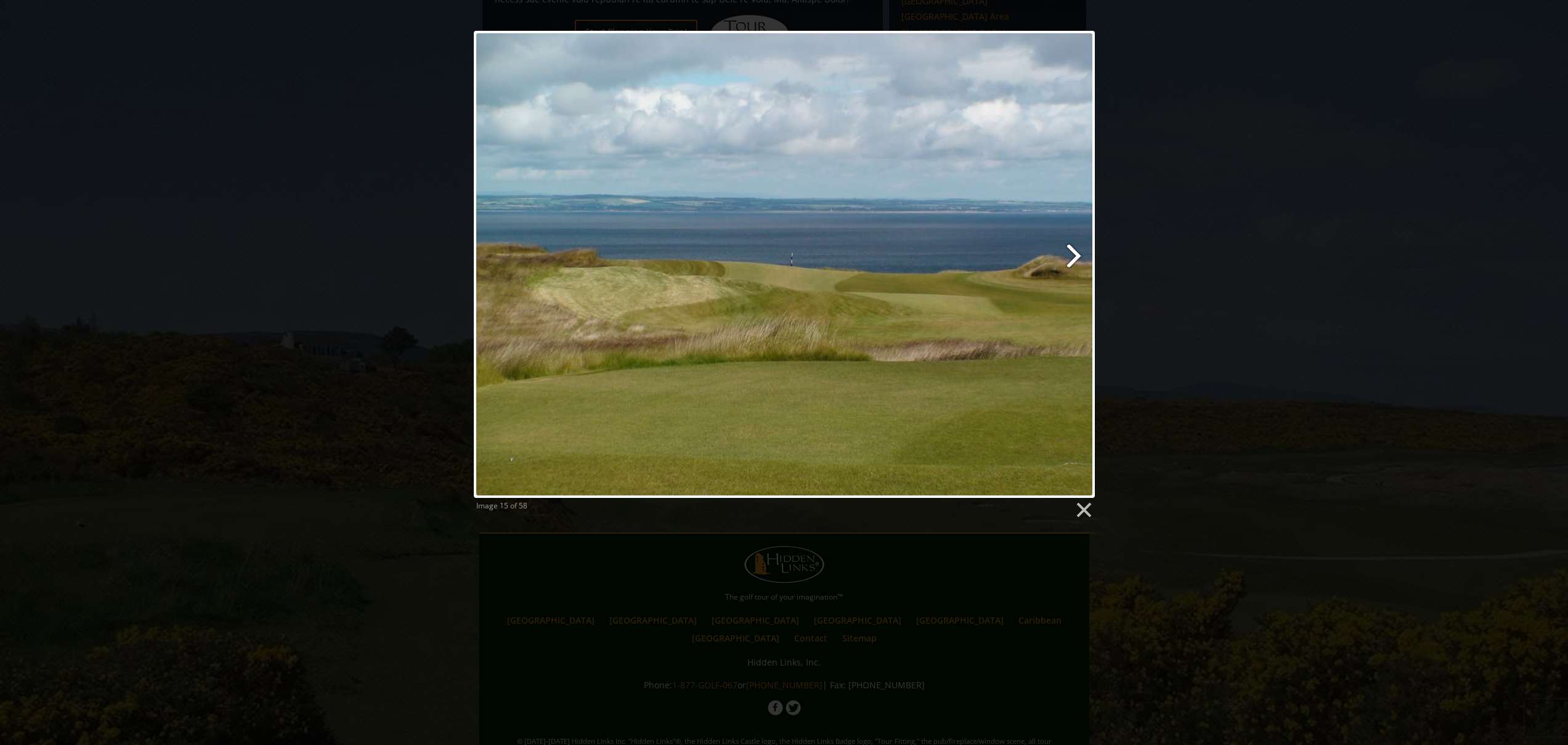
click at [1069, 252] on link at bounding box center [895, 264] width 398 height 467
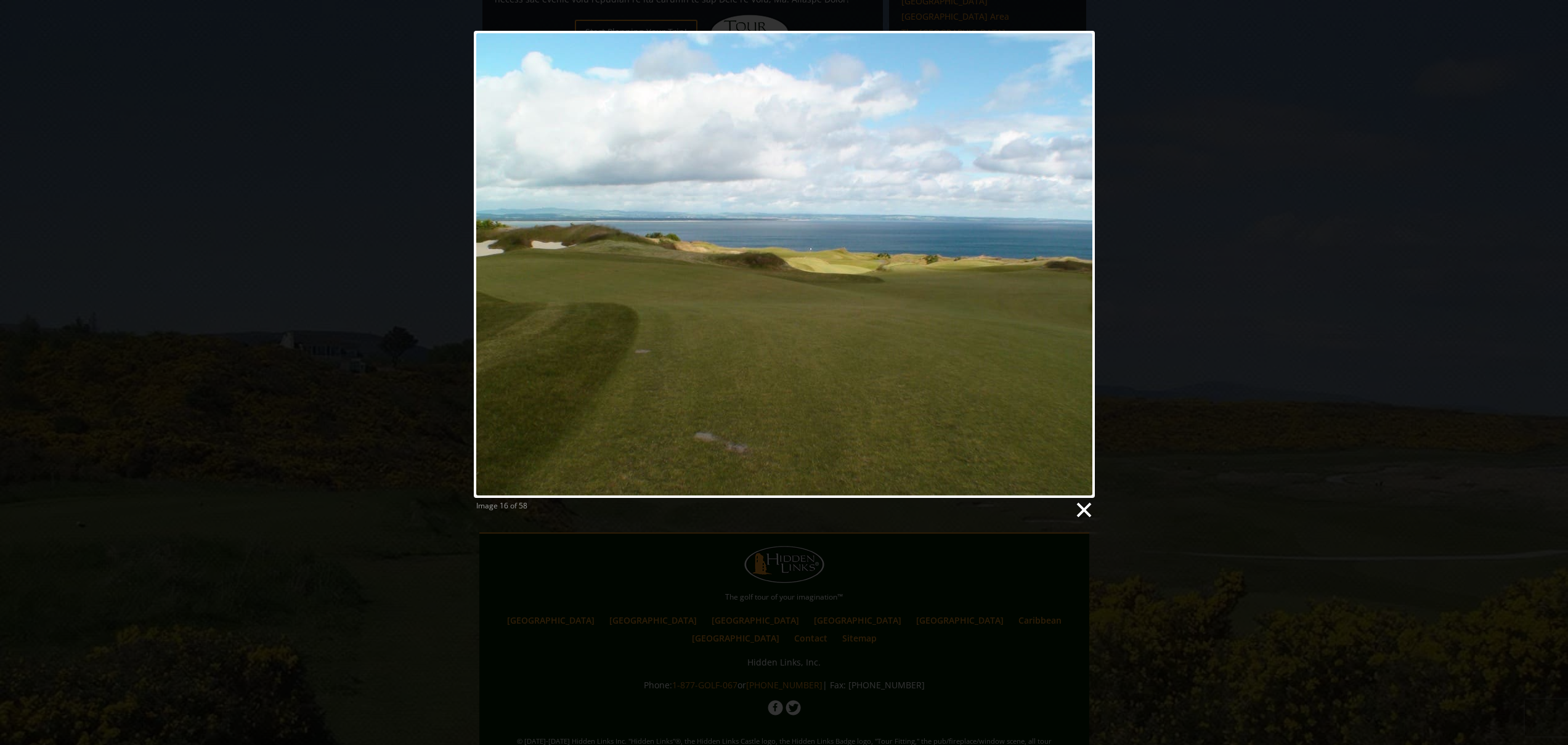
click at [1083, 506] on link at bounding box center [1083, 509] width 18 height 18
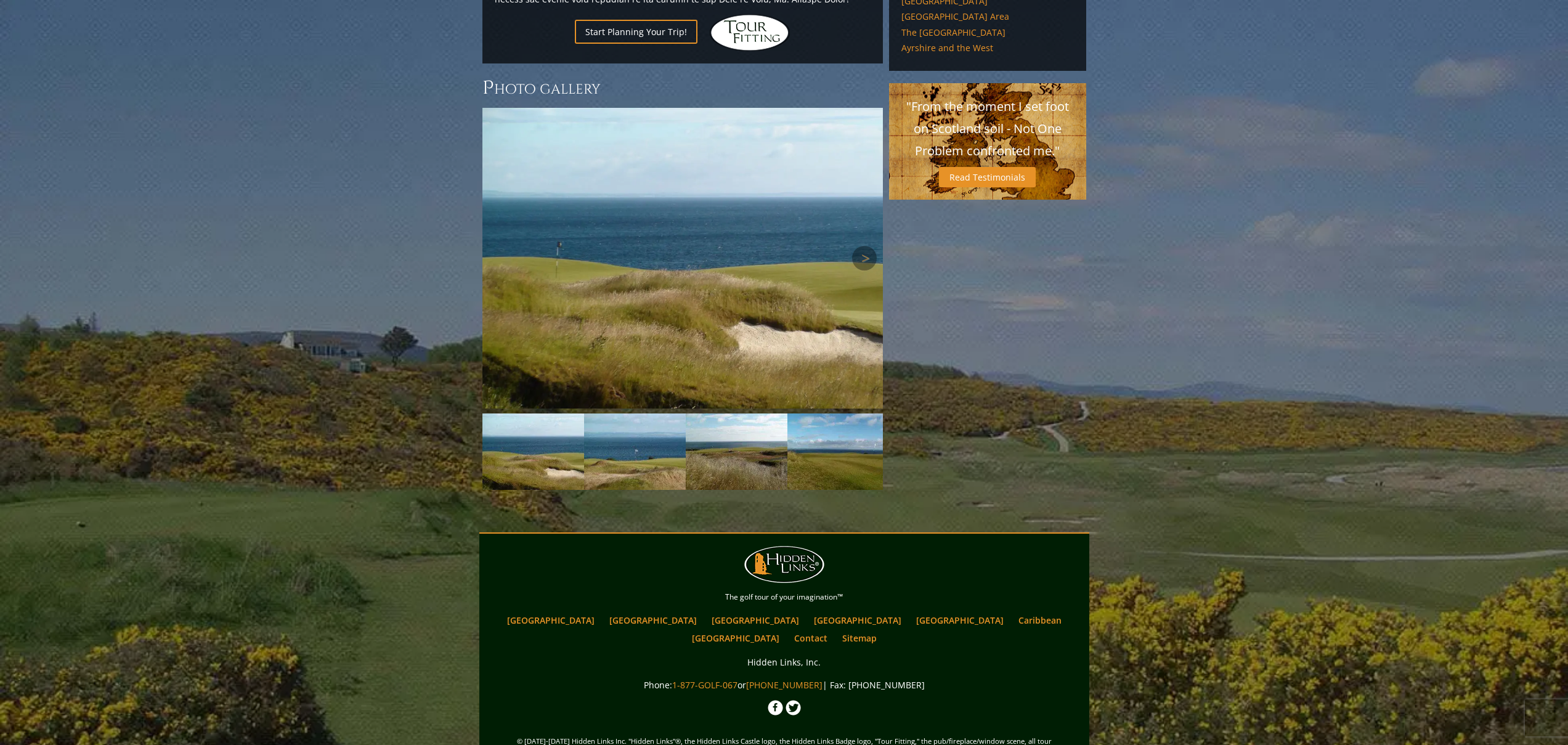
scroll to position [641, 0]
